Goal: Information Seeking & Learning: Learn about a topic

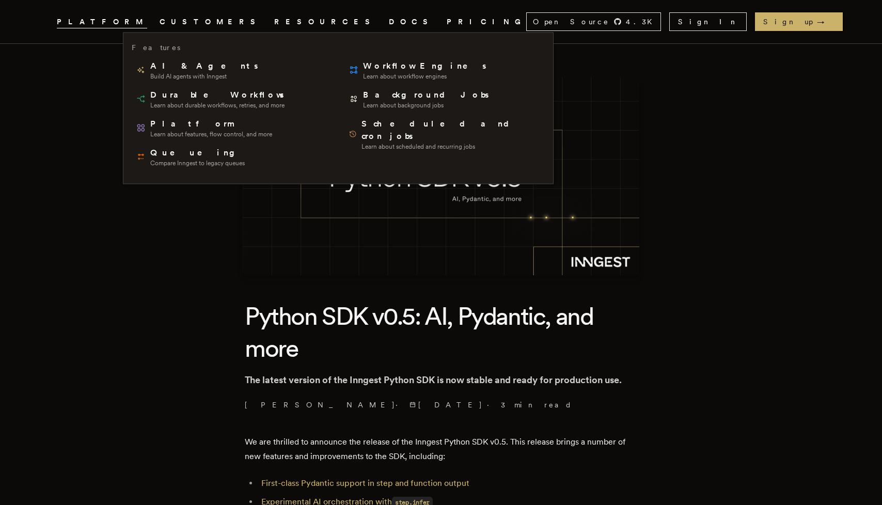
click at [44, 19] on icon ".cls-1 { fill: #FAFAF9; }" at bounding box center [44, 21] width 0 height 12
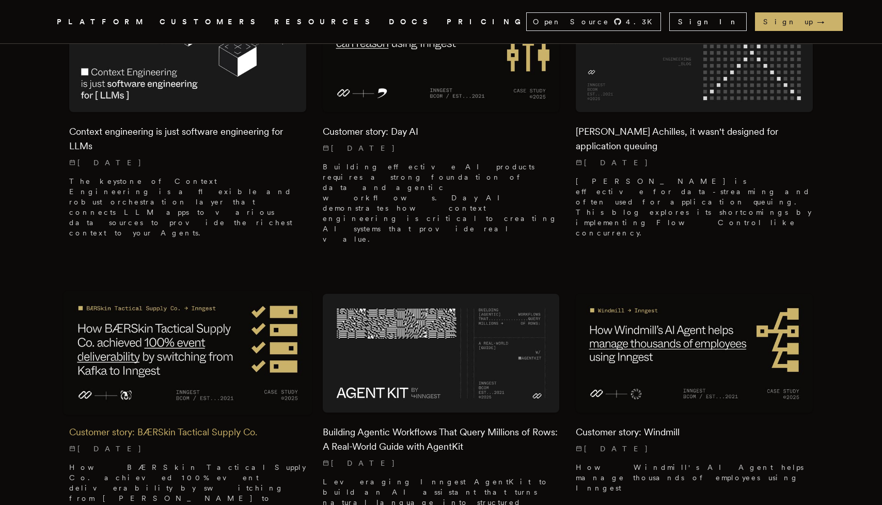
scroll to position [340, 0]
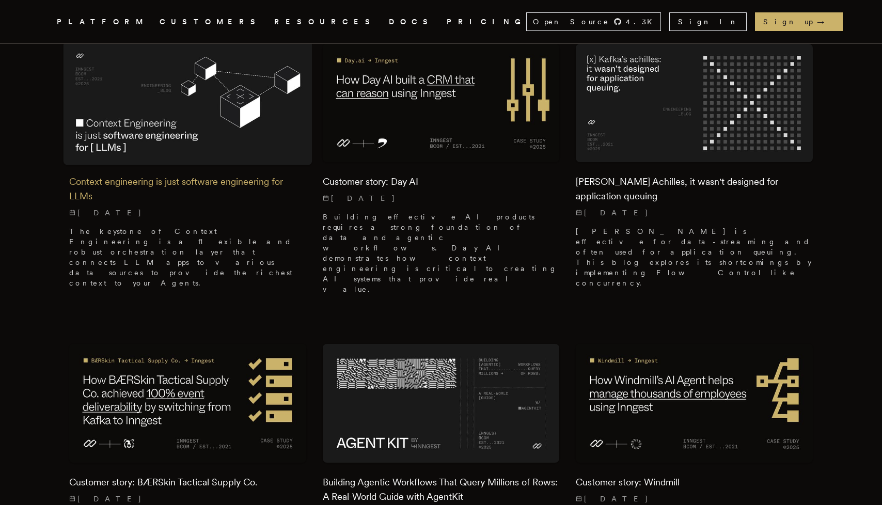
click at [219, 90] on img at bounding box center [187, 103] width 249 height 124
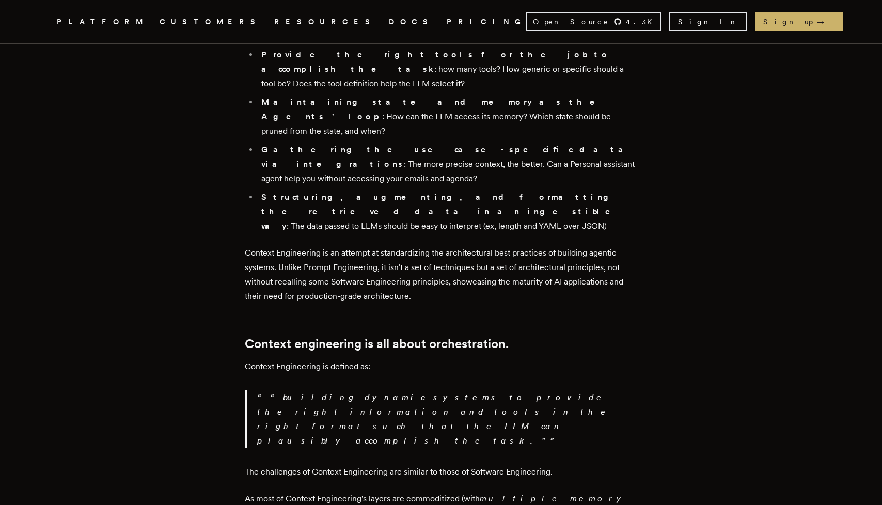
scroll to position [1019, 0]
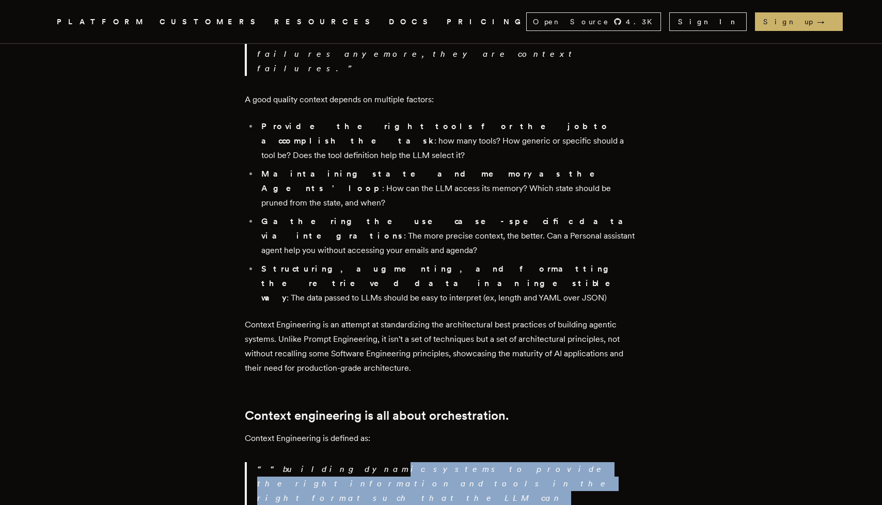
drag, startPoint x: 322, startPoint y: 309, endPoint x: 341, endPoint y: 324, distance: 23.9
click at [341, 462] on p "“building dynamic systems to provide the right information and tools in the rig…" at bounding box center [447, 491] width 380 height 58
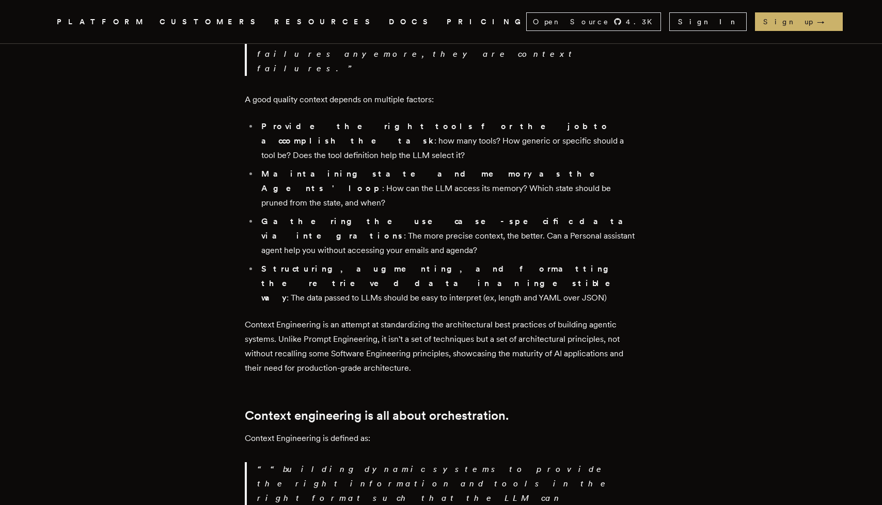
click at [352, 331] on div "Over the past year, no new concept has been powerful enough to overshadow Promp…" at bounding box center [441, 191] width 392 height 1606
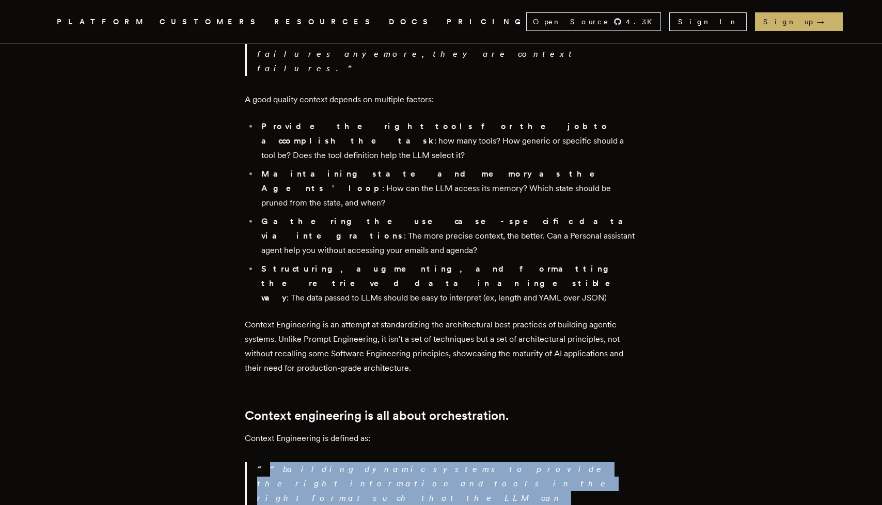
drag, startPoint x: 356, startPoint y: 320, endPoint x: 338, endPoint y: 296, distance: 29.9
click at [338, 296] on div "Over the past year, no new concept has been powerful enough to overshadow Promp…" at bounding box center [441, 191] width 392 height 1606
drag, startPoint x: 305, startPoint y: 305, endPoint x: 338, endPoint y: 325, distance: 38.2
click at [338, 462] on p "“building dynamic systems to provide the right information and tools in the rig…" at bounding box center [447, 491] width 380 height 58
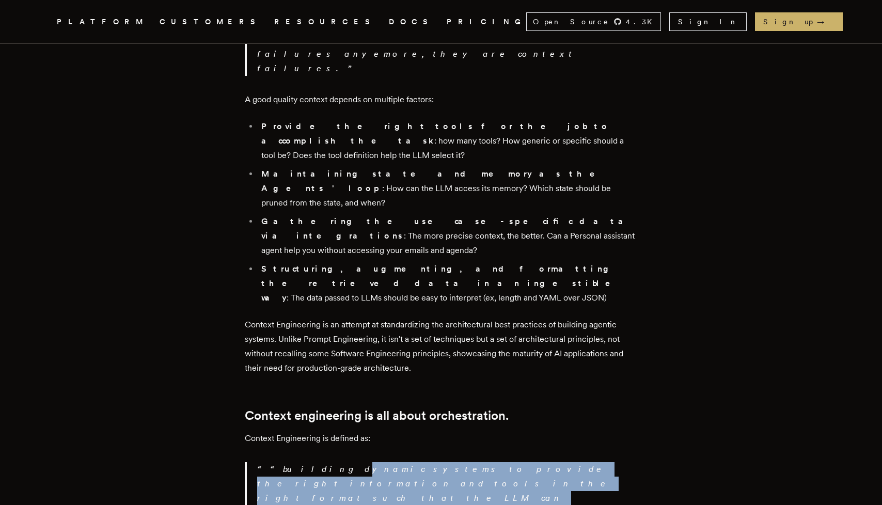
click at [338, 462] on p "“building dynamic systems to provide the right information and tools in the rig…" at bounding box center [447, 491] width 380 height 58
drag, startPoint x: 365, startPoint y: 323, endPoint x: 347, endPoint y: 306, distance: 24.8
click at [347, 462] on p "“building dynamic systems to provide the right information and tools in the rig…" at bounding box center [447, 491] width 380 height 58
